Goal: Information Seeking & Learning: Learn about a topic

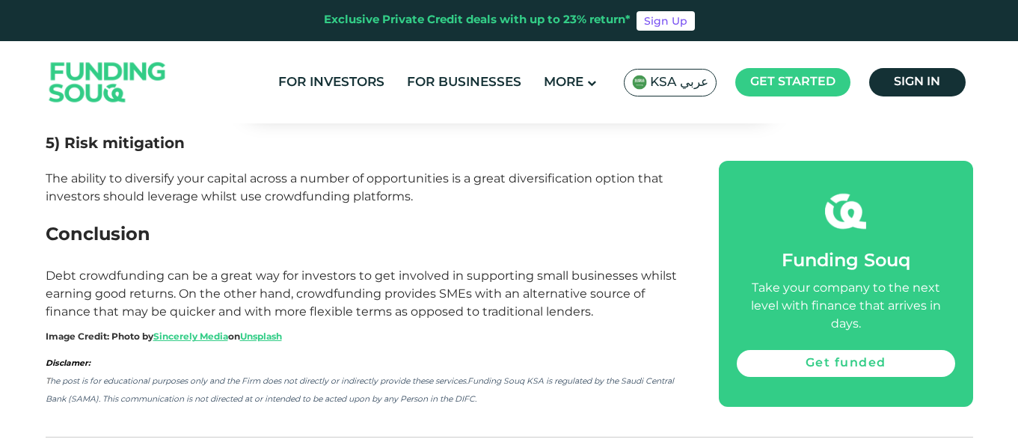
scroll to position [1720, 0]
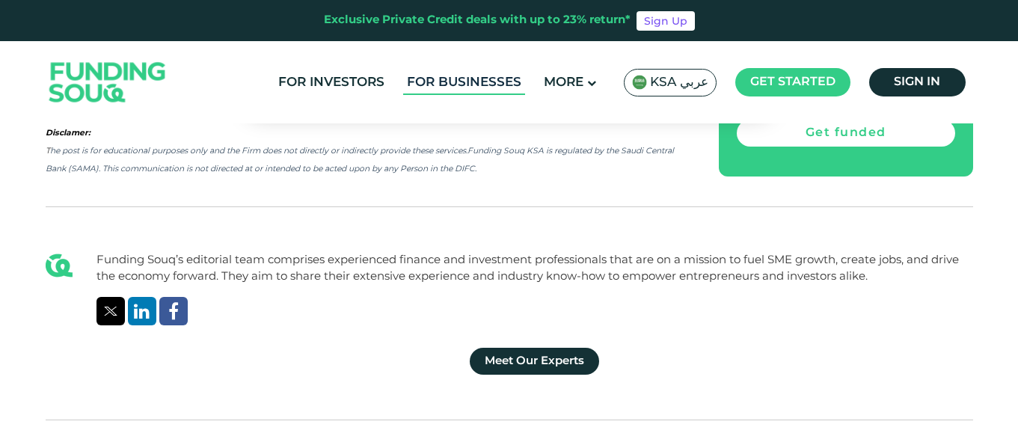
click at [455, 82] on link "For Businesses" at bounding box center [464, 82] width 122 height 25
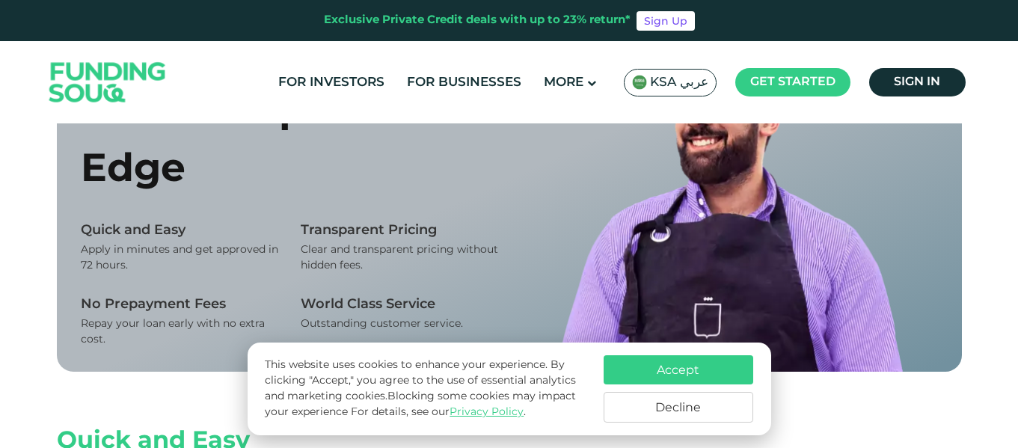
scroll to position [1122, 0]
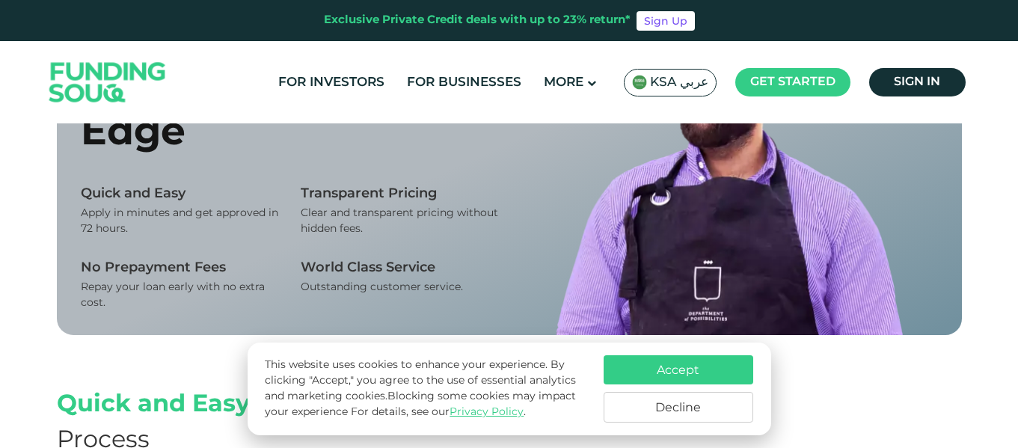
click at [651, 361] on button "Accept" at bounding box center [678, 369] width 150 height 29
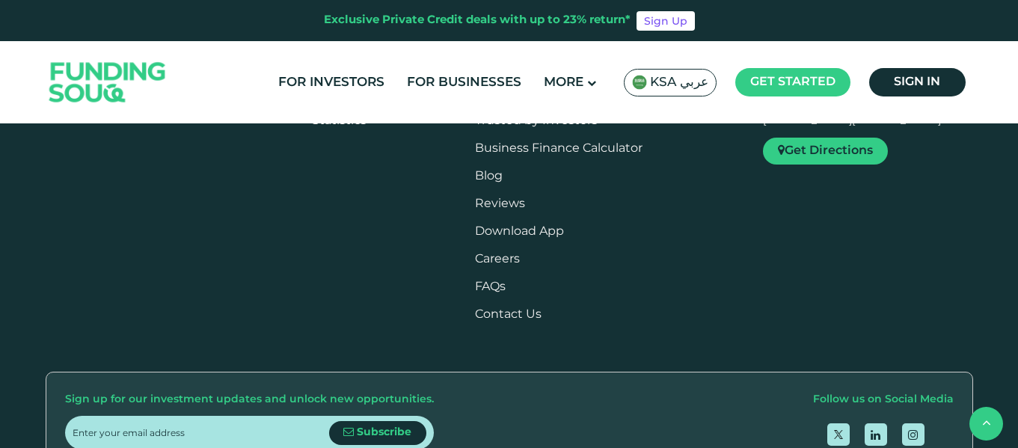
scroll to position [2542, 0]
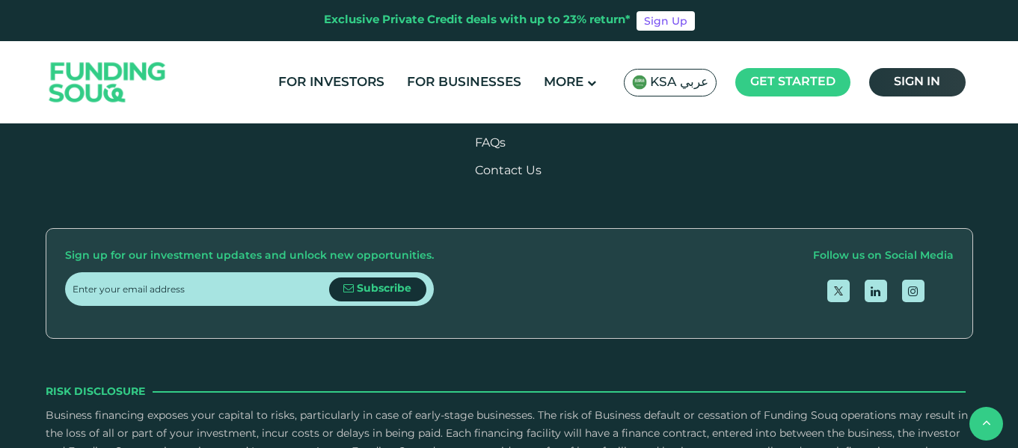
click at [920, 84] on span "Sign in" at bounding box center [917, 81] width 46 height 11
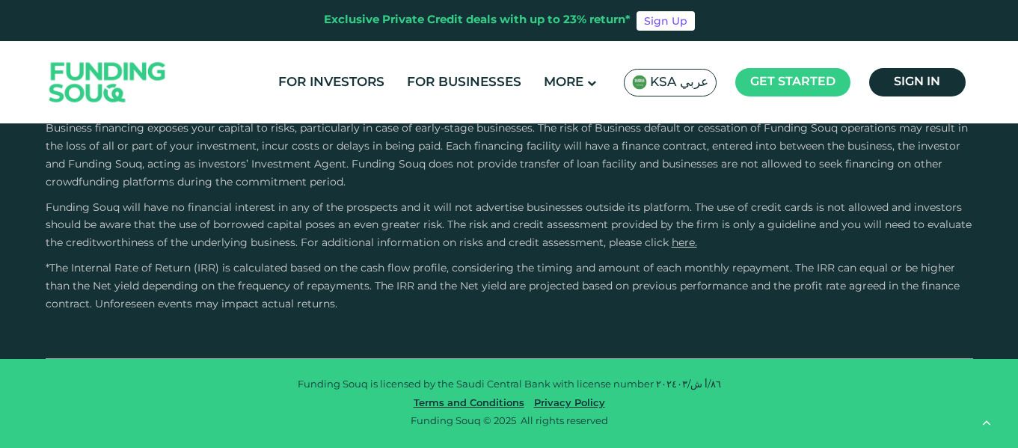
scroll to position [2916, 0]
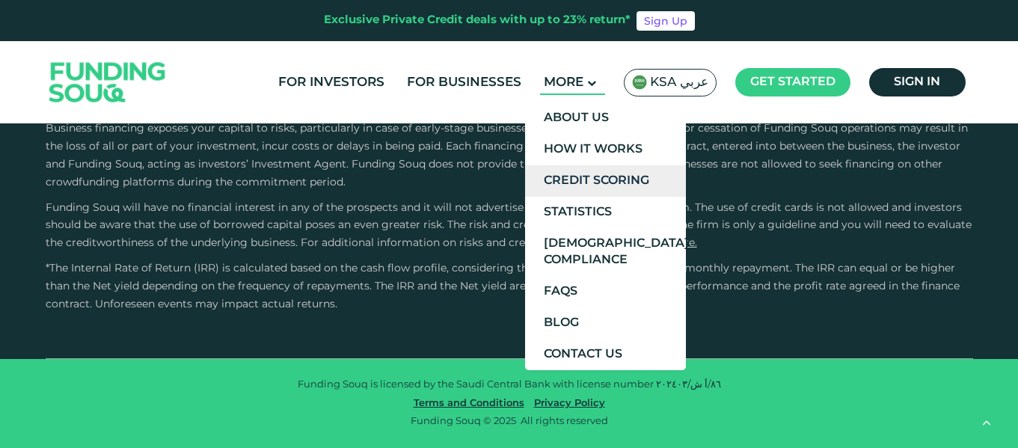
click at [577, 179] on link "Credit Scoring" at bounding box center [605, 180] width 161 height 31
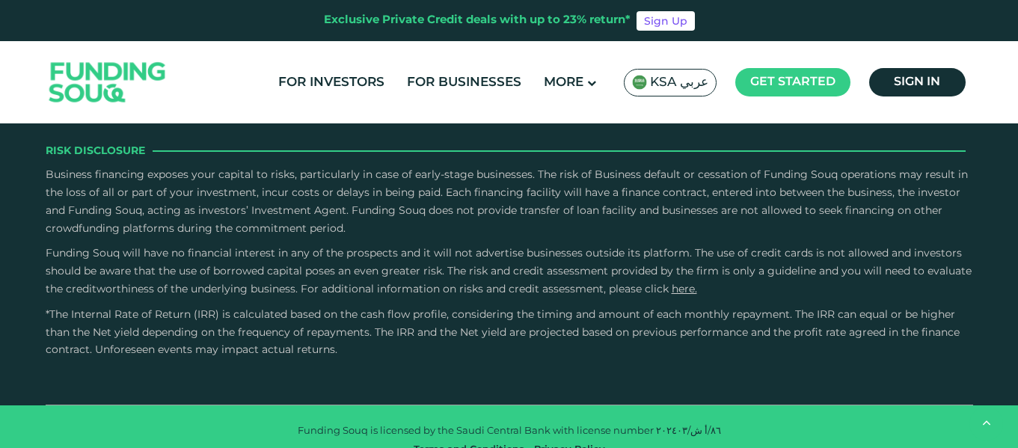
scroll to position [1496, 0]
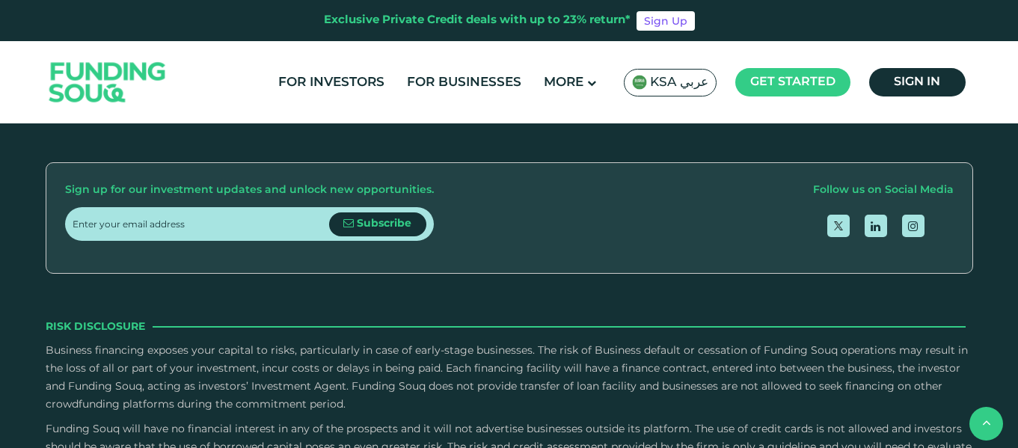
scroll to position [2094, 0]
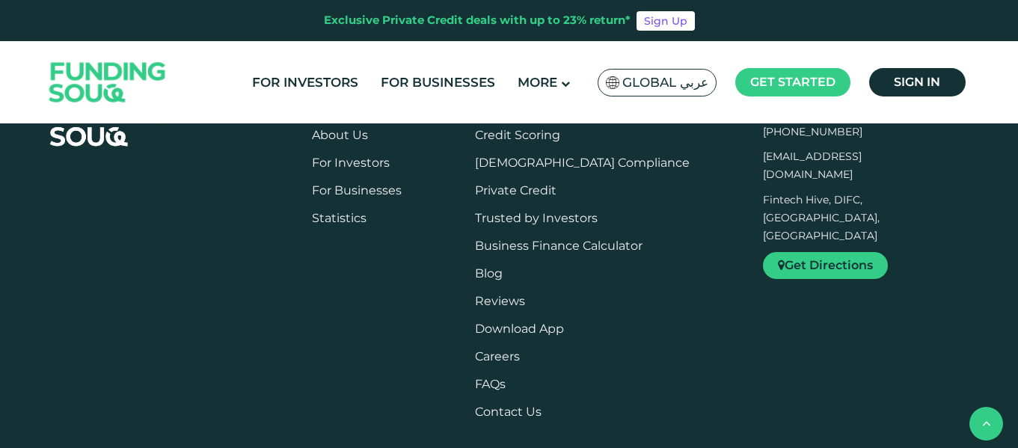
scroll to position [2692, 0]
